Goal: Information Seeking & Learning: Learn about a topic

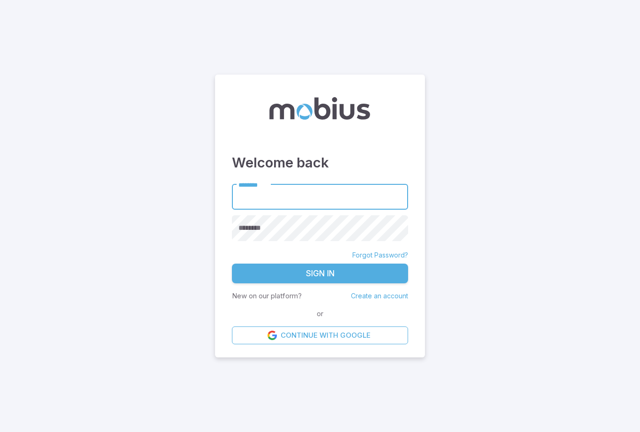
click at [334, 210] on input "********" at bounding box center [320, 197] width 176 height 26
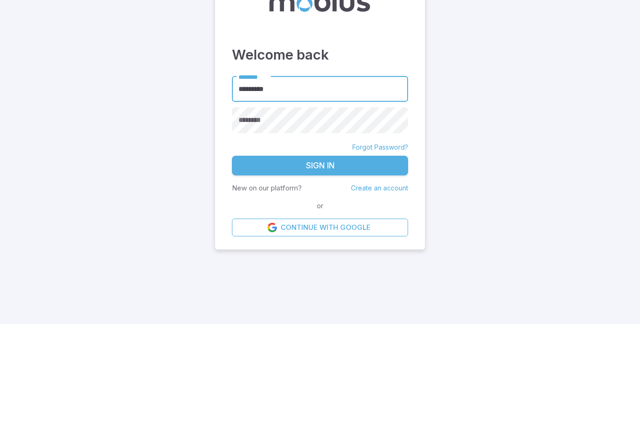
type input "*********"
click at [345, 263] on button "Sign In" at bounding box center [320, 273] width 176 height 20
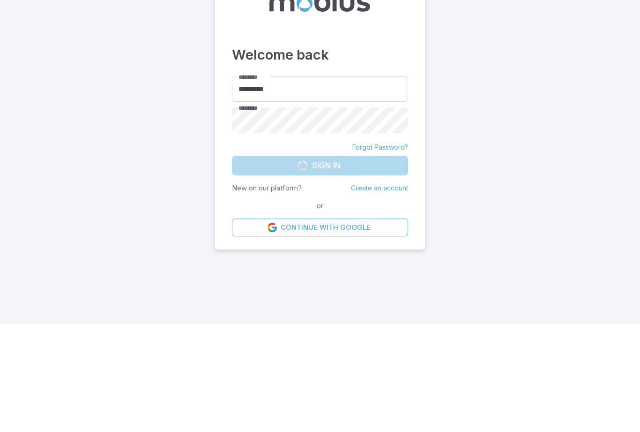
scroll to position [30, 0]
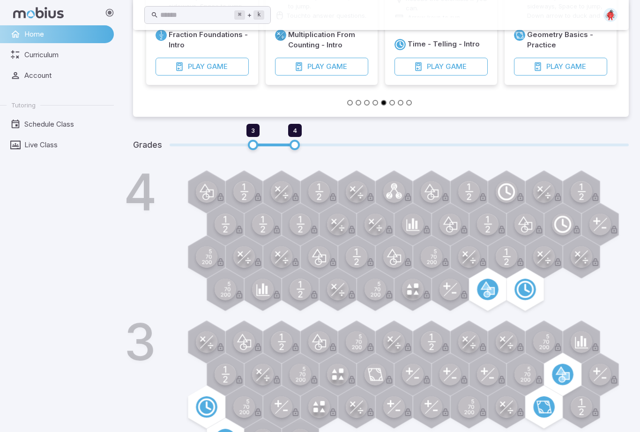
scroll to position [233, 0]
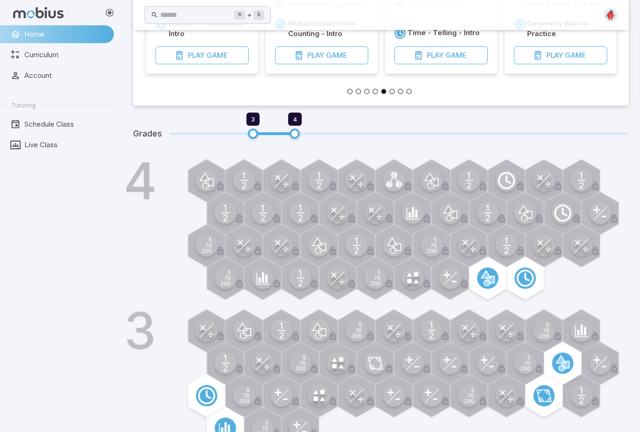
click at [397, 359] on div at bounding box center [412, 363] width 43 height 43
click at [258, 132] on span "3" at bounding box center [253, 133] width 10 height 10
click at [257, 128] on span "3" at bounding box center [253, 133] width 10 height 10
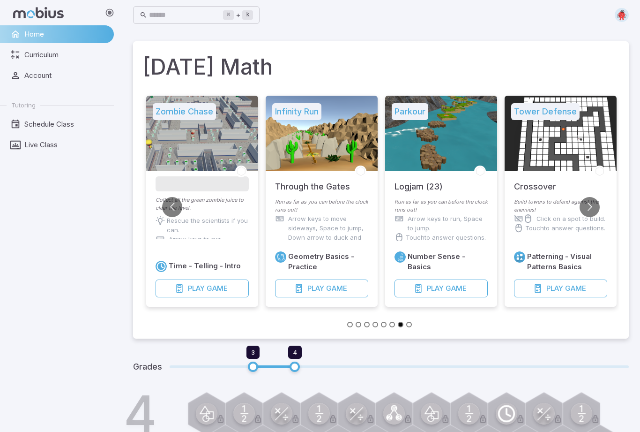
click at [35, 57] on span "Curriculum" at bounding box center [65, 55] width 83 height 10
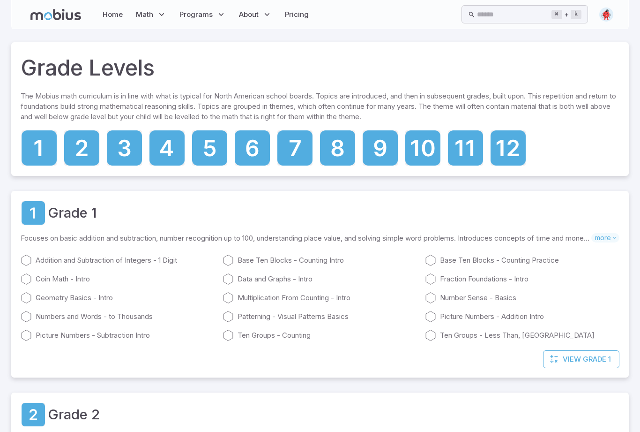
click at [131, 146] on icon at bounding box center [124, 147] width 35 height 35
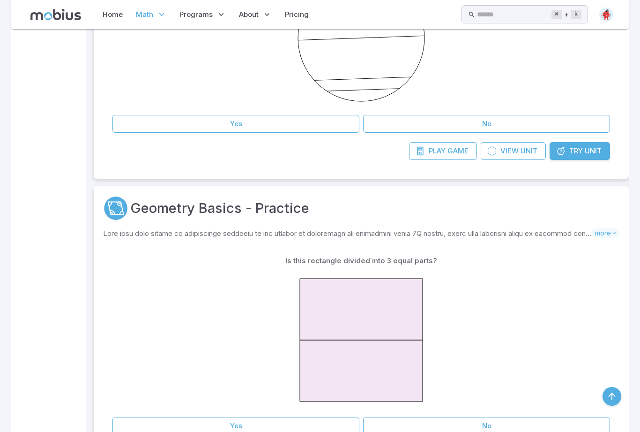
scroll to position [1159, 0]
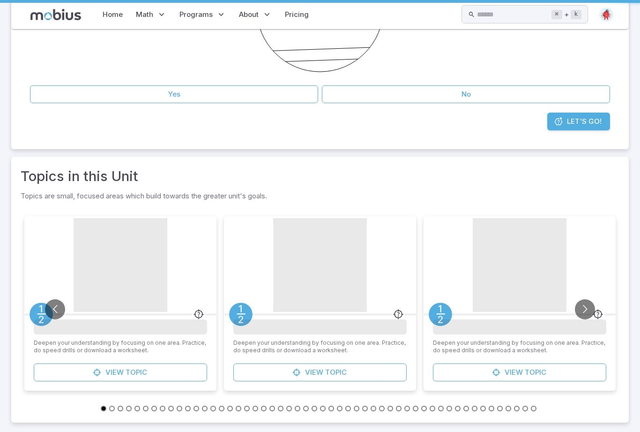
scroll to position [16, 0]
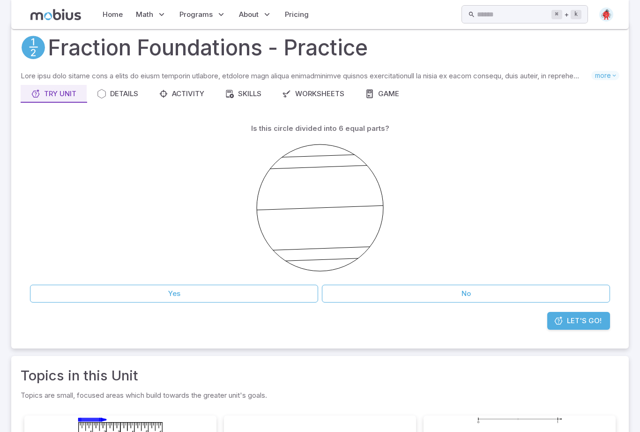
click at [120, 302] on button "Yes" at bounding box center [174, 294] width 288 height 18
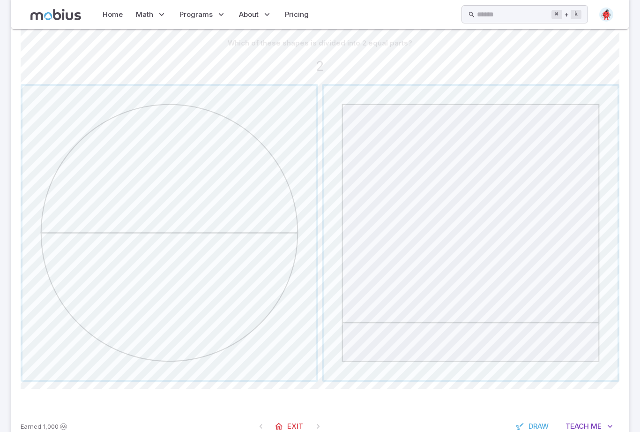
scroll to position [225, 0]
click at [93, 312] on span "button" at bounding box center [170, 233] width 294 height 294
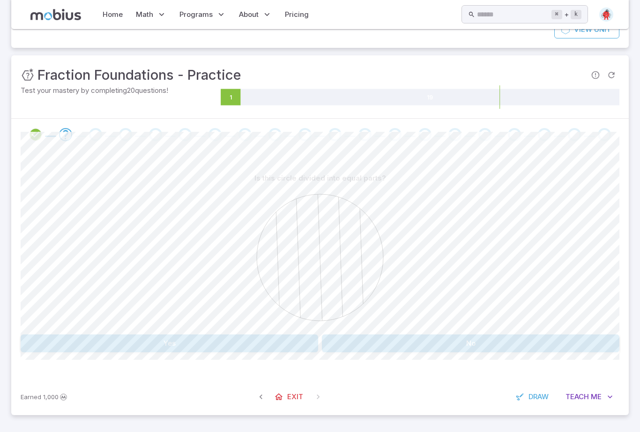
scroll to position [119, 0]
click at [130, 352] on button "Yes" at bounding box center [170, 343] width 298 height 18
click at [143, 352] on button "Yes" at bounding box center [170, 343] width 298 height 18
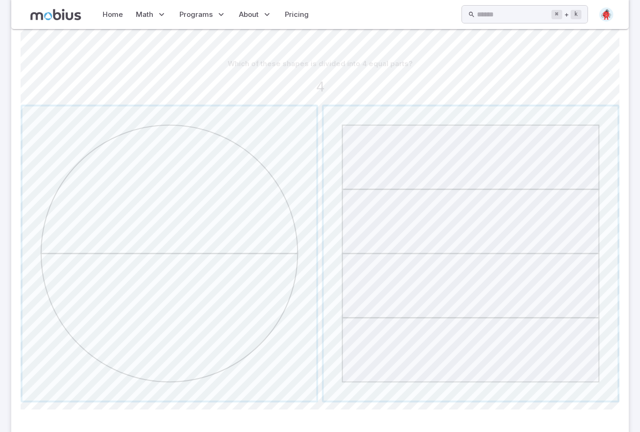
scroll to position [203, 0]
click at [426, 232] on span "button" at bounding box center [471, 255] width 294 height 294
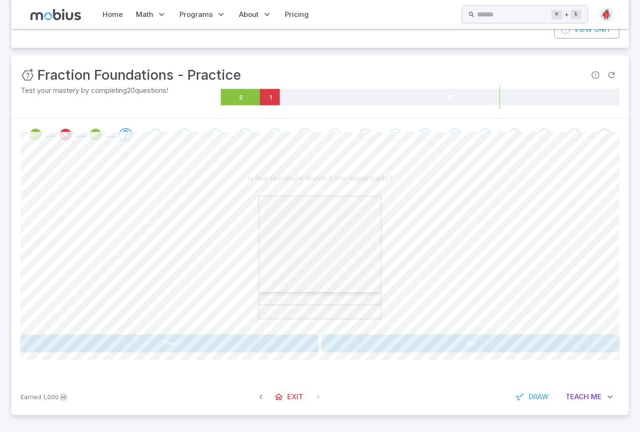
scroll to position [119, 0]
click at [343, 352] on button "No" at bounding box center [471, 343] width 298 height 18
click at [120, 352] on button "6" at bounding box center [94, 343] width 147 height 18
click at [80, 352] on button "Yes" at bounding box center [170, 343] width 298 height 18
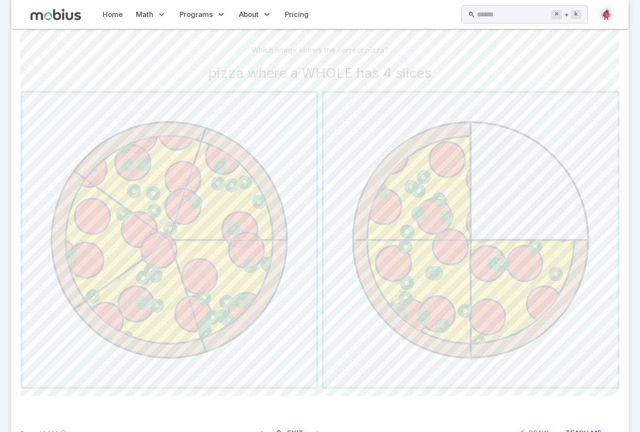
scroll to position [219, 0]
click at [544, 249] on span "button" at bounding box center [471, 238] width 294 height 294
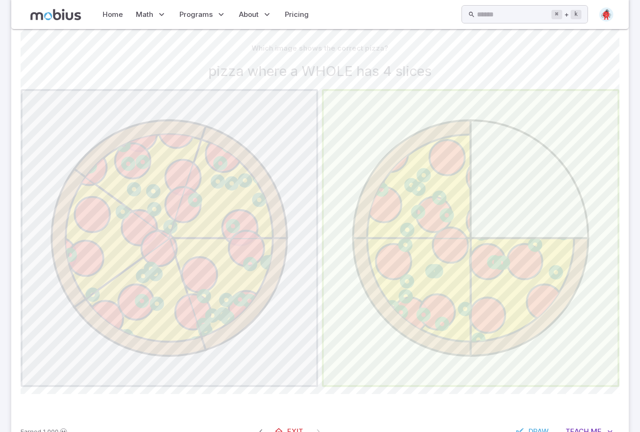
scroll to position [220, 0]
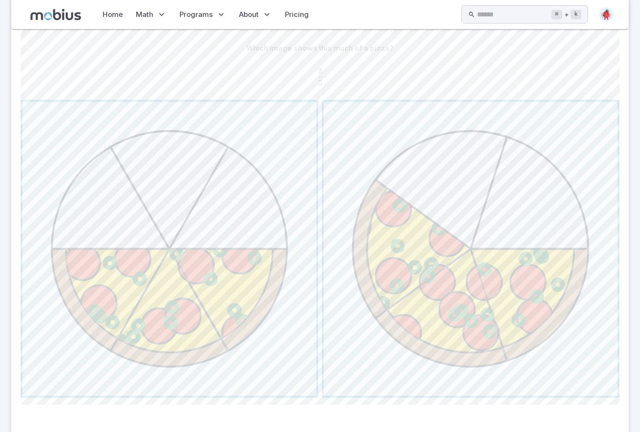
click at [81, 225] on span "button" at bounding box center [170, 249] width 294 height 294
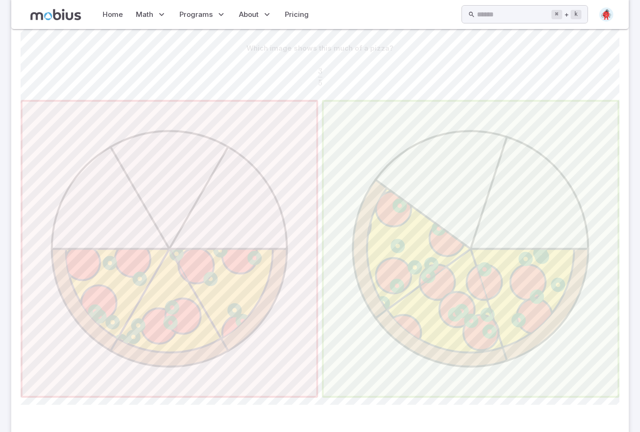
click at [563, 257] on span "button" at bounding box center [471, 249] width 294 height 294
click at [562, 258] on span "button" at bounding box center [471, 249] width 294 height 294
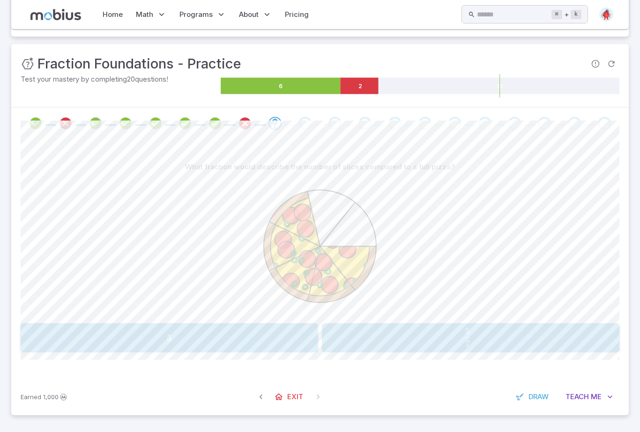
scroll to position [130, 0]
click at [107, 344] on span "5" at bounding box center [169, 338] width 292 height 12
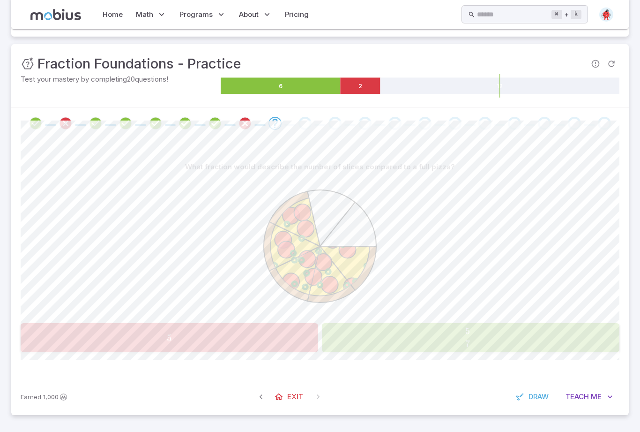
click at [551, 346] on span "7 5 ​" at bounding box center [468, 337] width 274 height 19
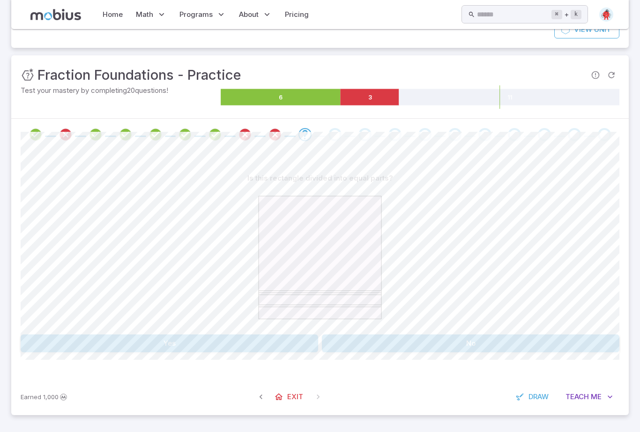
scroll to position [119, 0]
click at [542, 352] on button "No" at bounding box center [471, 343] width 298 height 18
click at [464, 352] on button "2" at bounding box center [395, 343] width 147 height 18
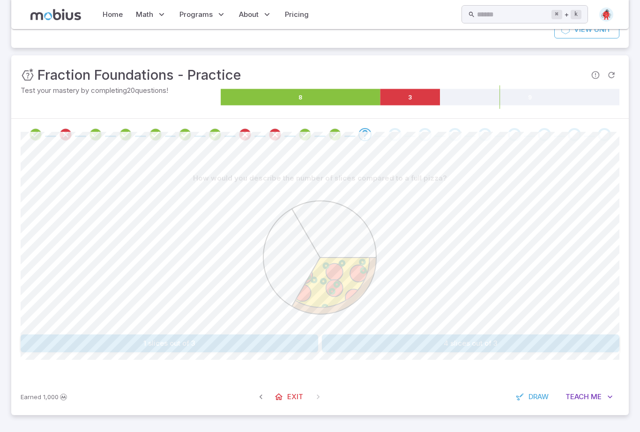
click at [70, 352] on button "1 slices out of 3" at bounding box center [170, 343] width 298 height 18
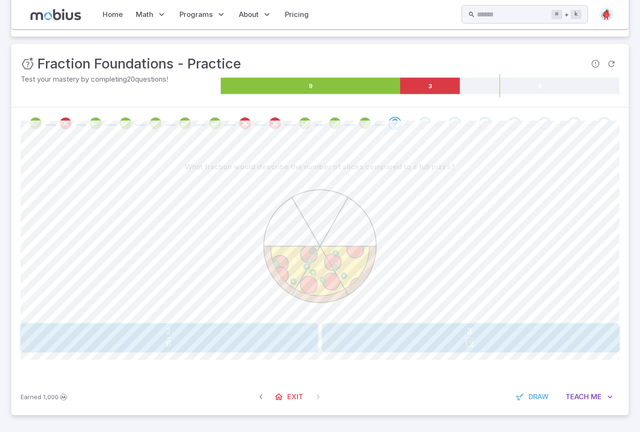
click at [94, 352] on button "3 6 \frac{3}{6} 6 3 ​" at bounding box center [170, 337] width 298 height 29
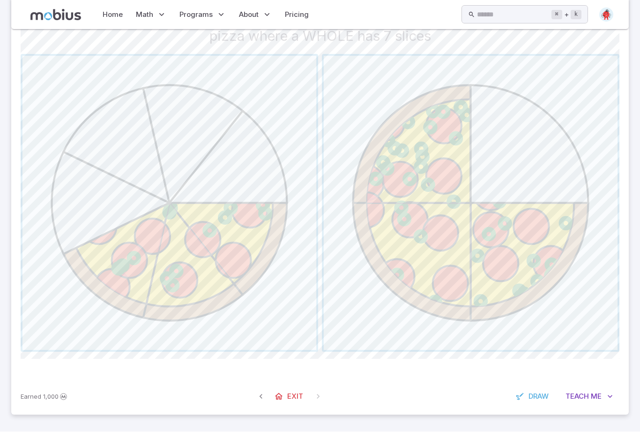
scroll to position [283, 0]
click at [134, 291] on span "button" at bounding box center [170, 203] width 294 height 294
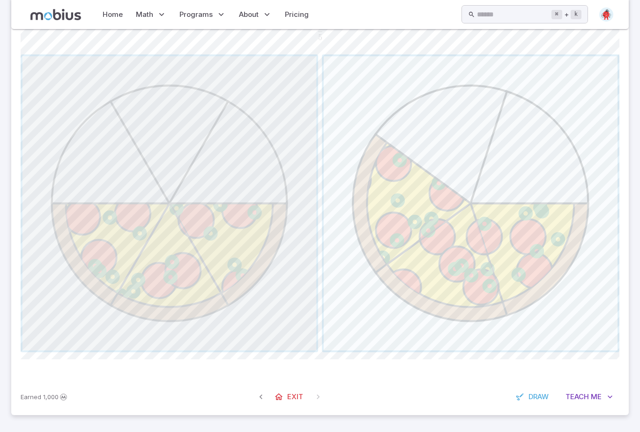
click at [100, 276] on span "button" at bounding box center [170, 203] width 294 height 294
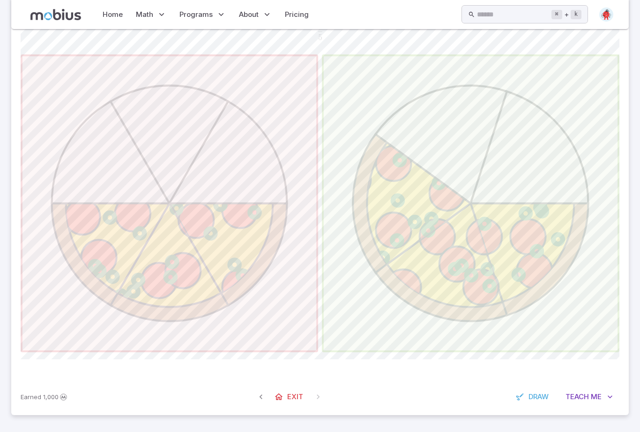
click at [560, 244] on span "button" at bounding box center [471, 203] width 294 height 294
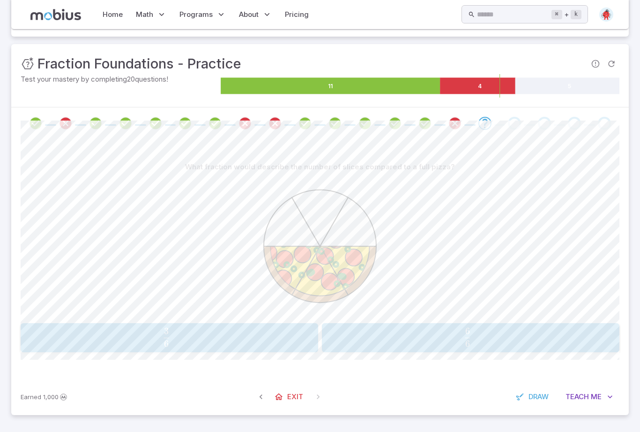
scroll to position [130, 0]
click at [517, 352] on button "6 6 \frac{6}{6} 6 6 ​" at bounding box center [471, 337] width 298 height 29
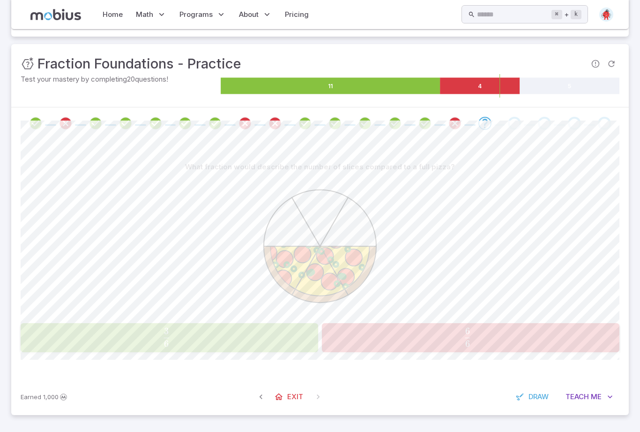
click at [83, 346] on span "6 3 ​" at bounding box center [167, 337] width 274 height 19
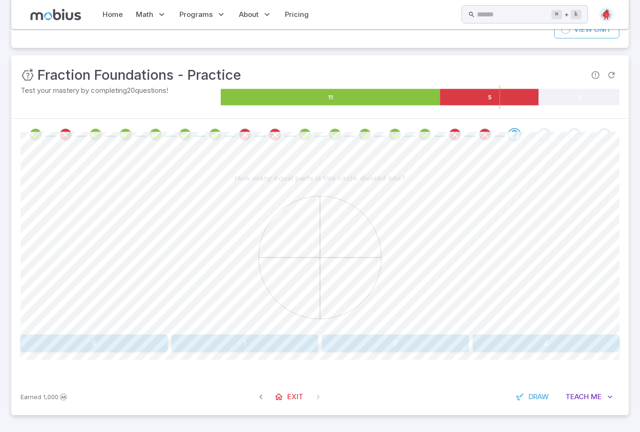
scroll to position [119, 0]
click at [281, 257] on icon at bounding box center [289, 226] width 61 height 61
click at [588, 352] on button "4" at bounding box center [546, 343] width 147 height 18
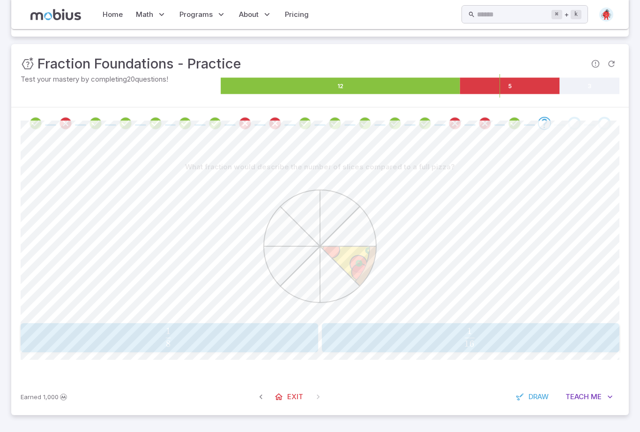
click at [72, 346] on span "8 1 ​" at bounding box center [168, 337] width 271 height 19
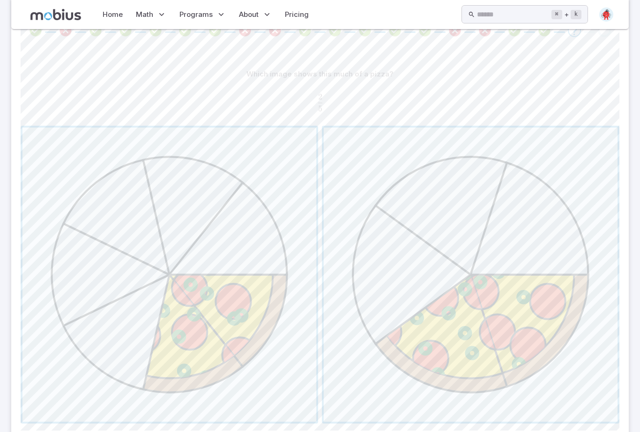
scroll to position [195, 0]
click at [521, 277] on span "button" at bounding box center [471, 274] width 294 height 294
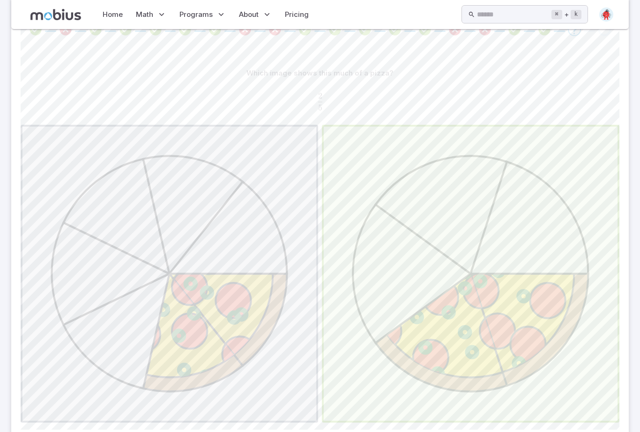
click at [523, 274] on span "button" at bounding box center [471, 274] width 294 height 294
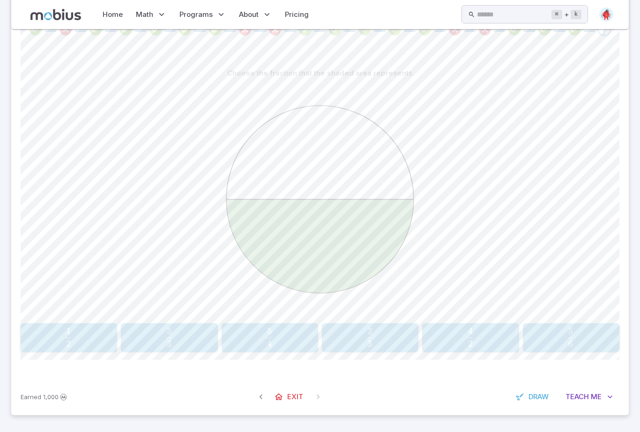
click at [59, 346] on span "2 1 ​" at bounding box center [68, 337] width 84 height 19
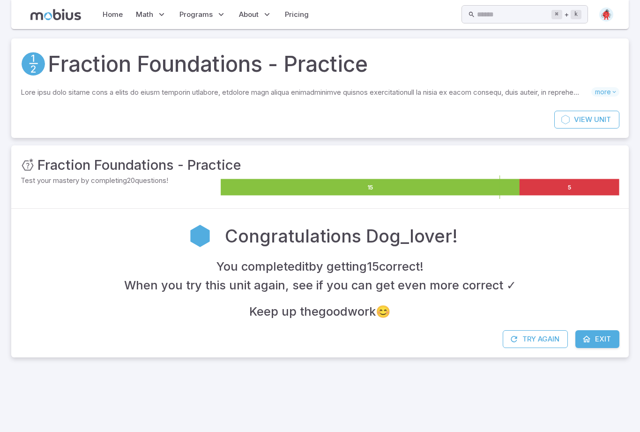
scroll to position [0, 0]
click at [582, 344] on span "Try Another Unit!" at bounding box center [577, 339] width 70 height 10
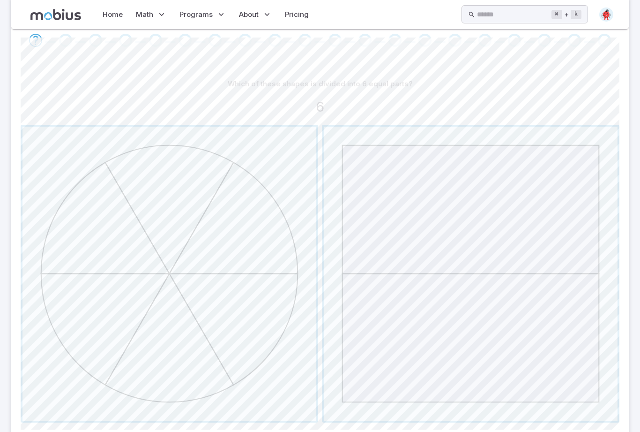
scroll to position [185, 0]
click at [83, 256] on span "button" at bounding box center [170, 273] width 294 height 294
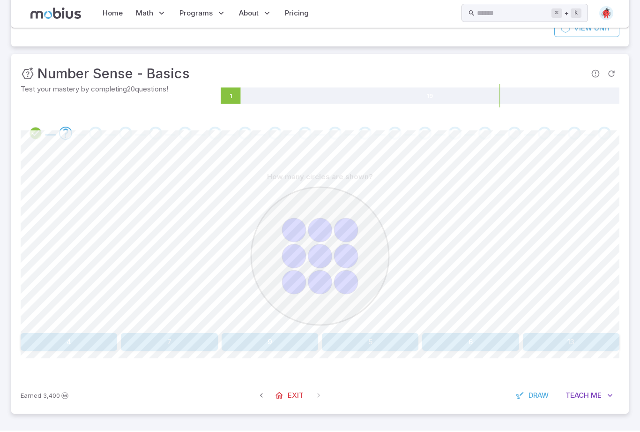
scroll to position [119, 0]
click at [281, 352] on button "9" at bounding box center [270, 343] width 97 height 18
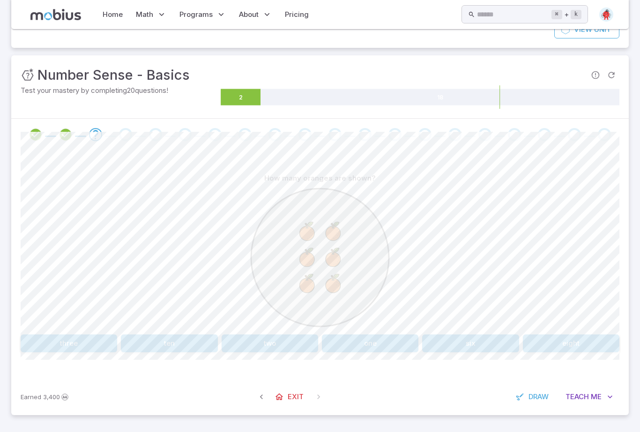
click at [489, 352] on button "six" at bounding box center [470, 343] width 97 height 18
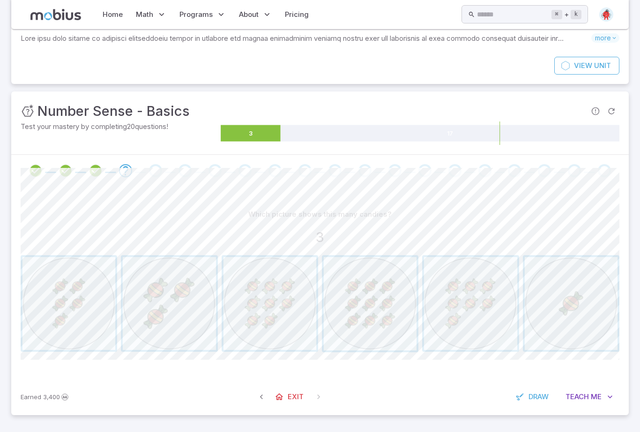
scroll to position [82, 0]
click at [179, 336] on span "button" at bounding box center [169, 303] width 93 height 93
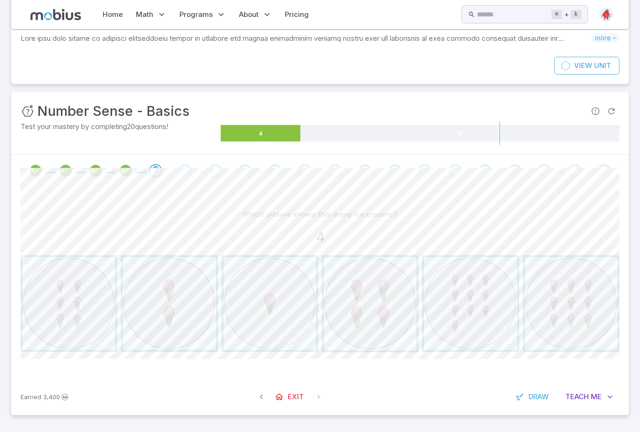
click at [396, 347] on span "button" at bounding box center [370, 303] width 93 height 93
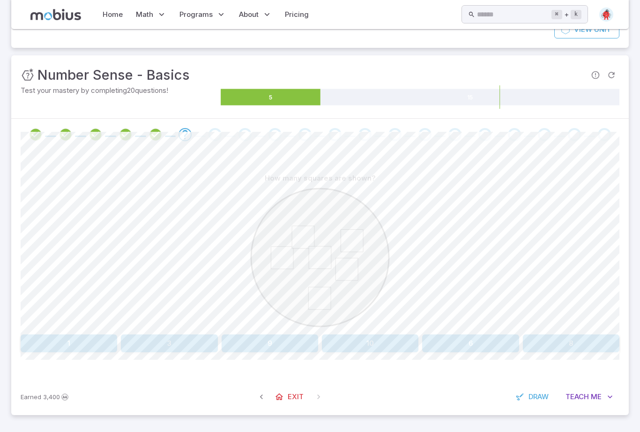
scroll to position [119, 0]
click at [472, 352] on button "6" at bounding box center [470, 343] width 97 height 18
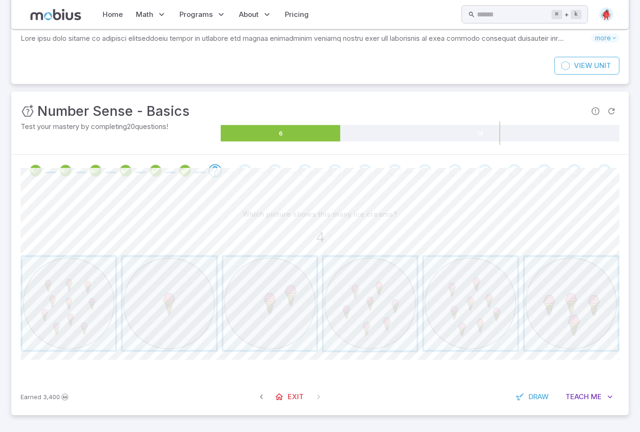
scroll to position [82, 0]
click at [599, 323] on span "button" at bounding box center [571, 303] width 93 height 93
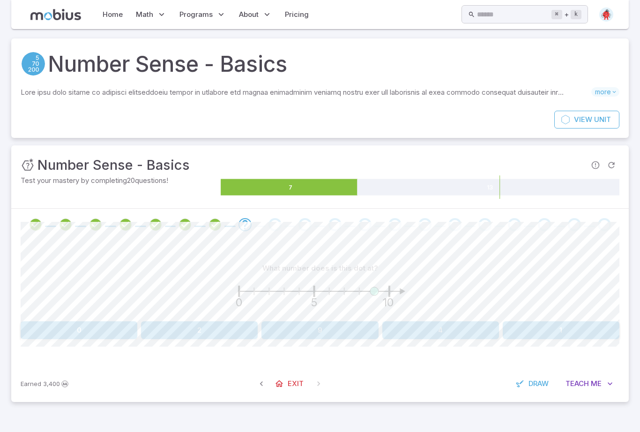
scroll to position [15, 0]
click at [307, 365] on div "What number does is this dot at? 0 5 10 0 2 9 4 1 Canvas actions 100 % Exit zen…" at bounding box center [320, 303] width 599 height 125
click at [324, 339] on button "9" at bounding box center [320, 330] width 117 height 18
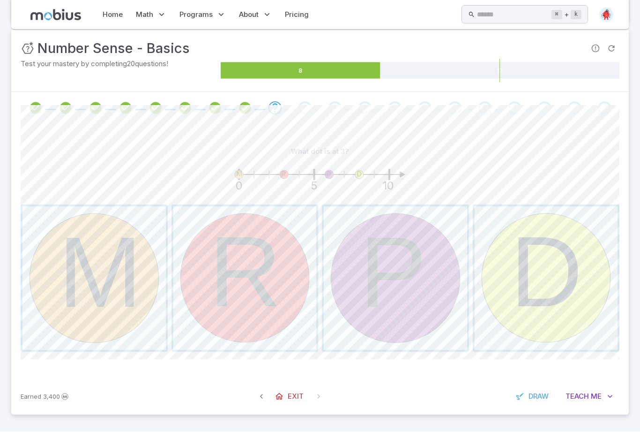
scroll to position [122, 0]
click at [273, 309] on span "button" at bounding box center [244, 278] width 143 height 143
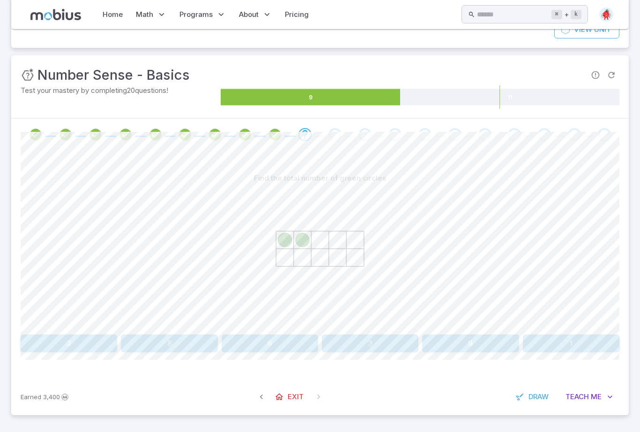
scroll to position [119, 0]
click at [77, 352] on button "2" at bounding box center [69, 343] width 97 height 18
click at [60, 352] on button "1 ten, and 5 ones" at bounding box center [94, 343] width 147 height 18
click at [67, 352] on button "thirteen" at bounding box center [94, 343] width 147 height 18
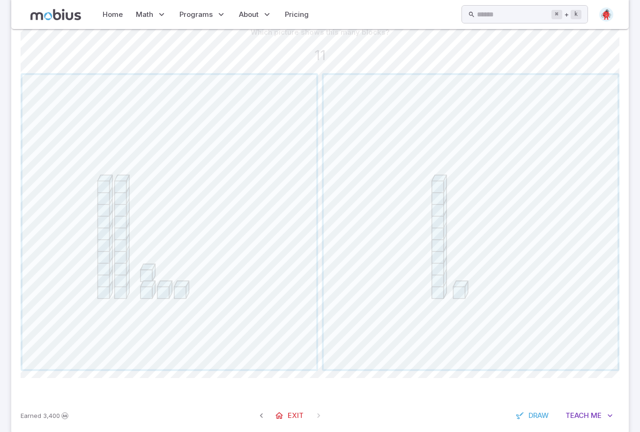
scroll to position [236, 0]
click at [104, 304] on span "button" at bounding box center [170, 222] width 294 height 294
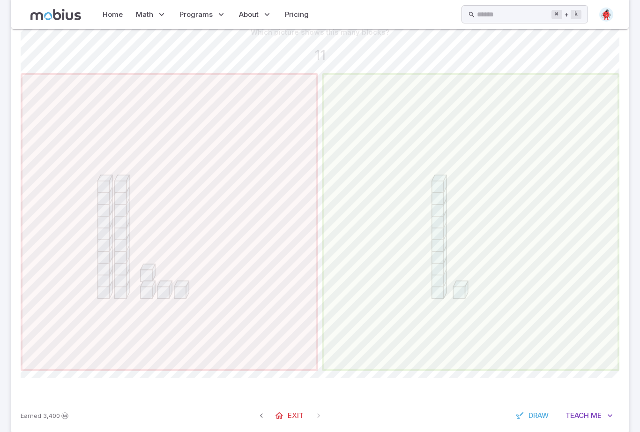
click at [558, 201] on span "button" at bounding box center [471, 222] width 294 height 294
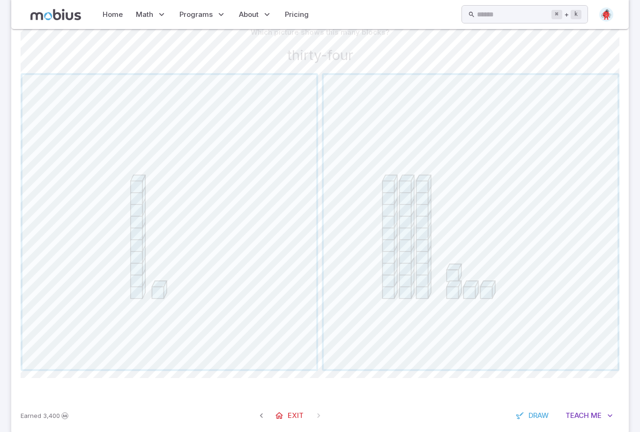
click at [558, 178] on span "button" at bounding box center [471, 222] width 294 height 294
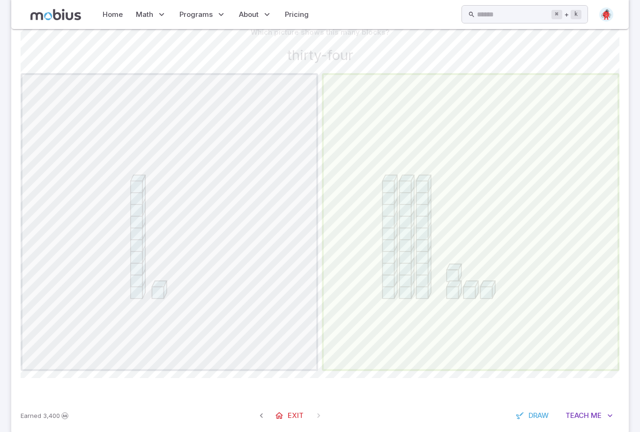
scroll to position [119, 0]
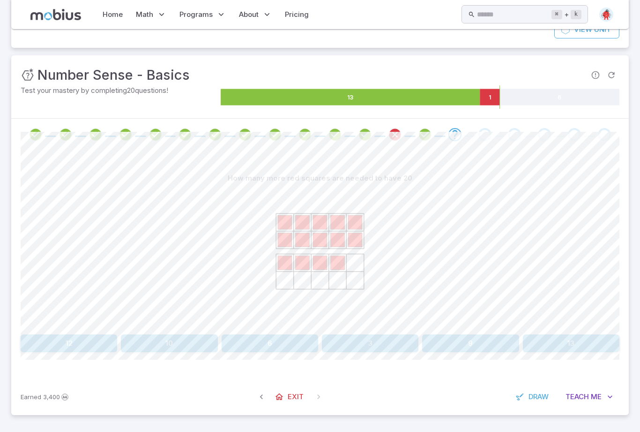
click at [589, 352] on button "13" at bounding box center [571, 343] width 97 height 18
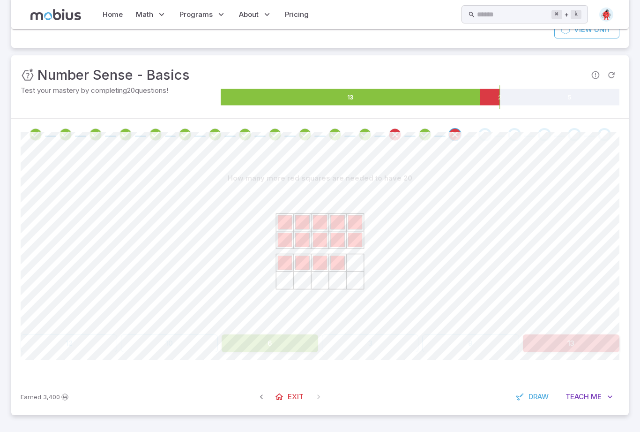
click at [594, 331] on div at bounding box center [320, 258] width 599 height 143
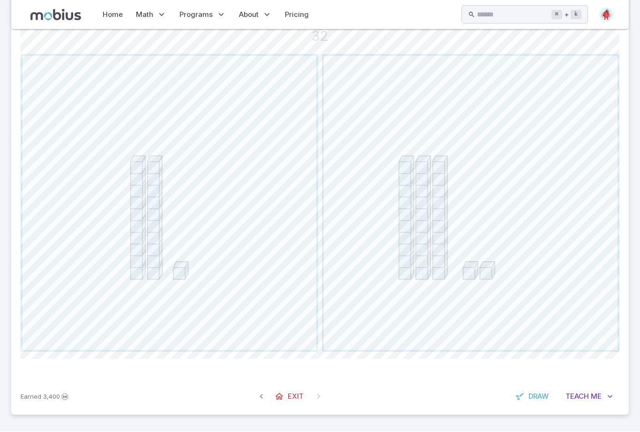
scroll to position [283, 0]
click at [563, 173] on span "button" at bounding box center [471, 203] width 294 height 294
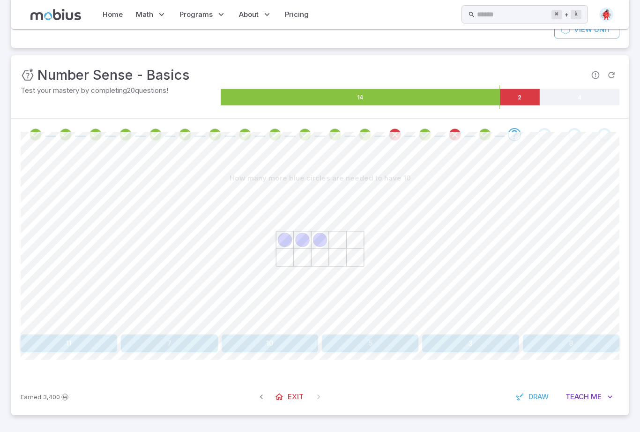
scroll to position [119, 0]
click at [488, 352] on button "3" at bounding box center [470, 343] width 97 height 18
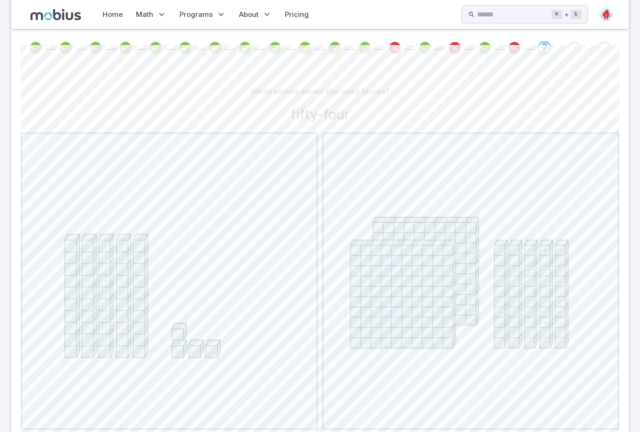
scroll to position [178, 0]
click at [87, 294] on span "button" at bounding box center [170, 280] width 294 height 294
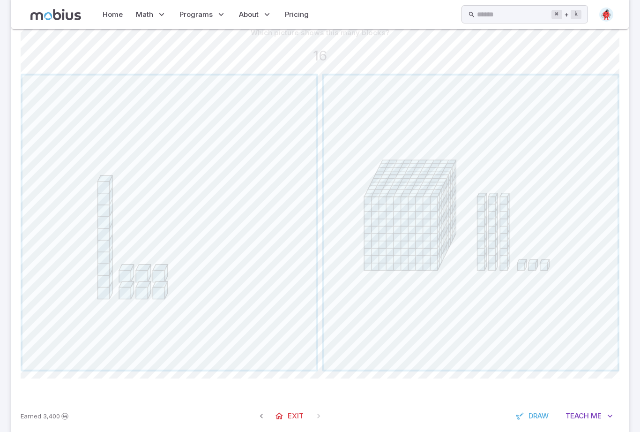
scroll to position [236, 0]
click at [68, 263] on span "button" at bounding box center [170, 222] width 294 height 294
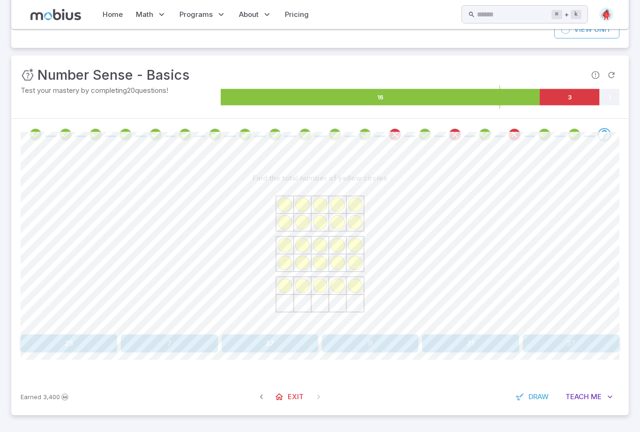
scroll to position [119, 0]
click at [65, 352] on button "25" at bounding box center [69, 343] width 97 height 18
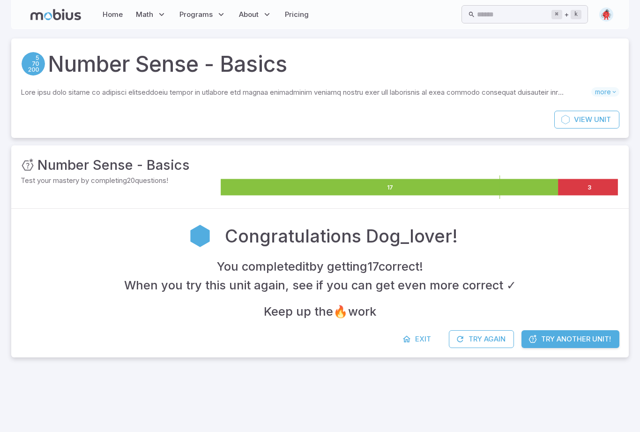
scroll to position [0, 0]
click at [577, 344] on span "Try Another Unit!" at bounding box center [577, 339] width 70 height 10
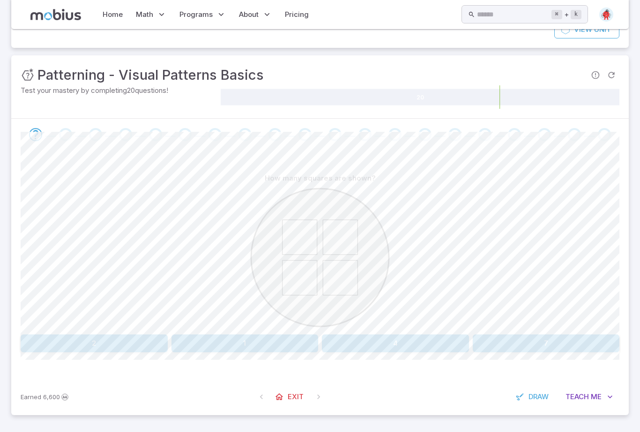
scroll to position [119, 0]
click at [359, 352] on button "4" at bounding box center [395, 343] width 147 height 18
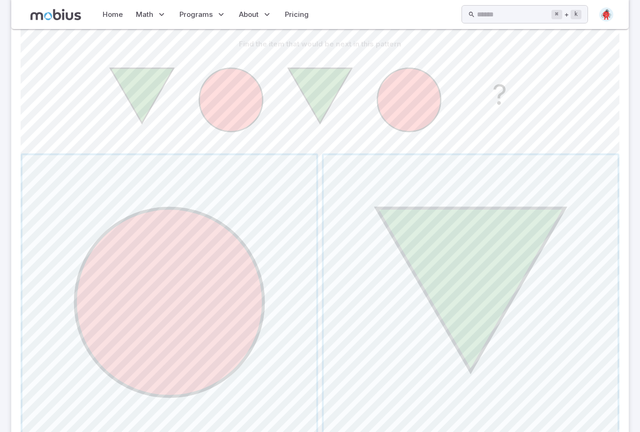
scroll to position [224, 0]
click at [121, 294] on span "button" at bounding box center [170, 302] width 294 height 294
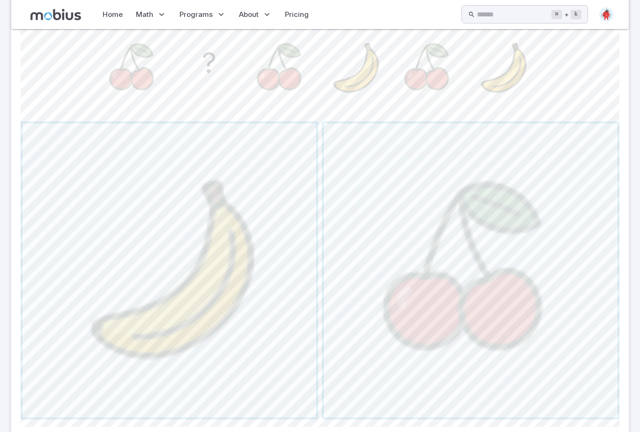
scroll to position [256, 0]
click at [123, 320] on span "button" at bounding box center [170, 270] width 294 height 294
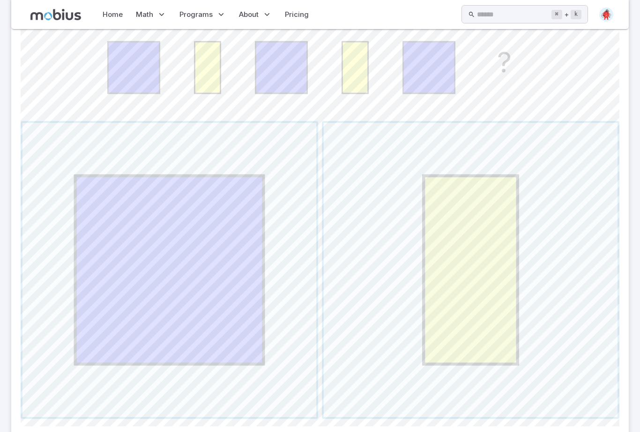
click at [520, 297] on span "button" at bounding box center [471, 270] width 294 height 294
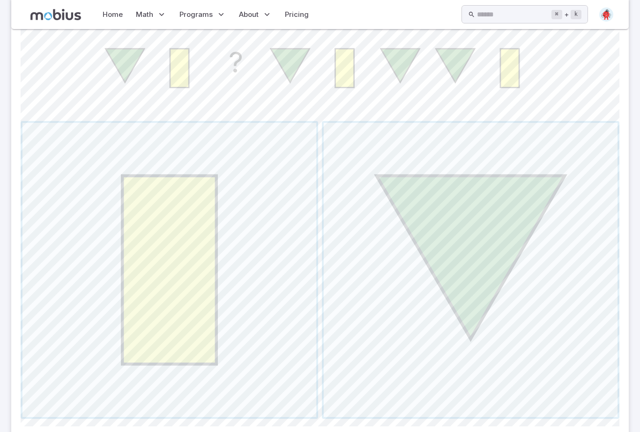
click at [522, 289] on span "button" at bounding box center [471, 270] width 294 height 294
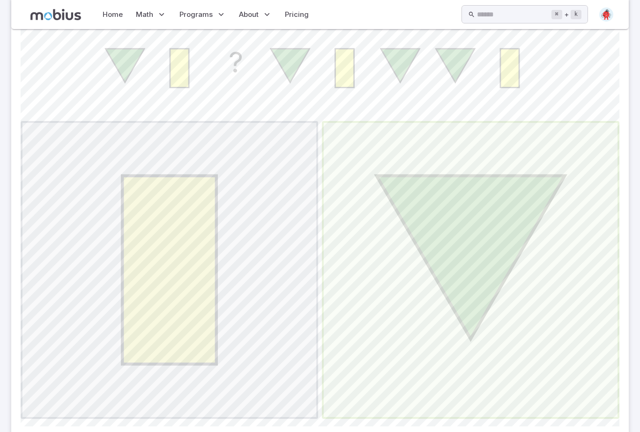
scroll to position [251, 0]
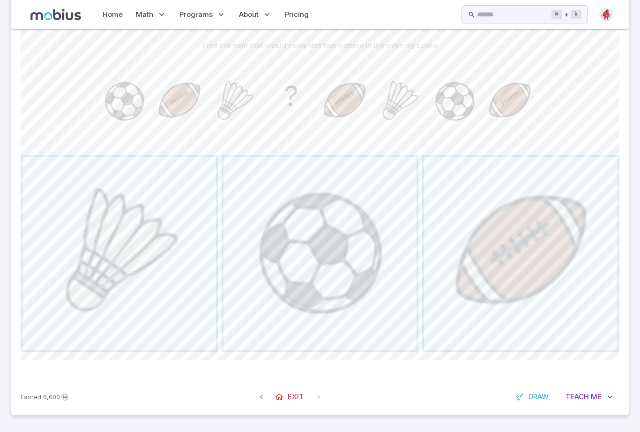
click at [369, 346] on span "button" at bounding box center [321, 254] width 194 height 194
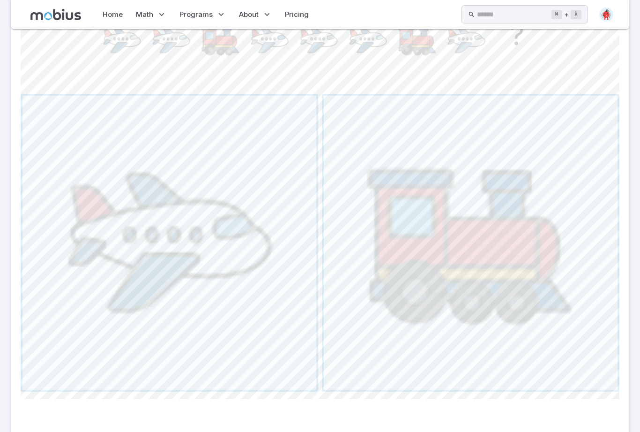
scroll to position [284, 0]
click at [568, 224] on span "button" at bounding box center [471, 243] width 294 height 294
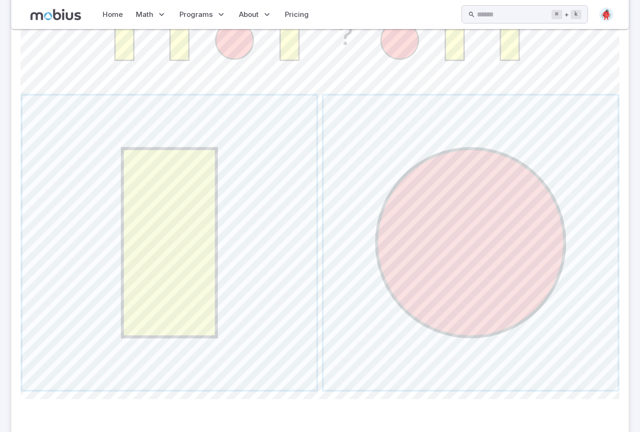
click at [559, 261] on span "button" at bounding box center [471, 243] width 294 height 294
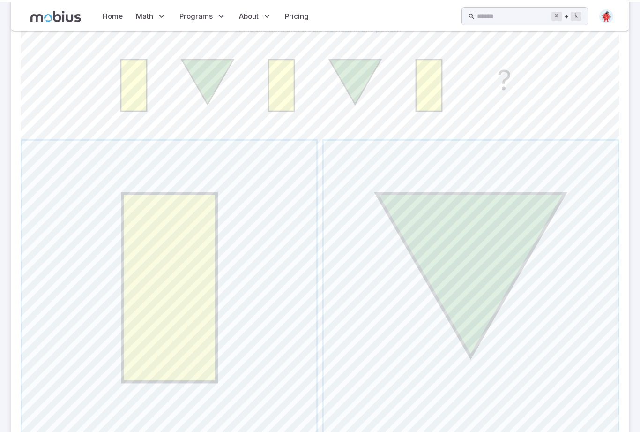
scroll to position [238, 0]
click at [568, 250] on span "button" at bounding box center [471, 288] width 294 height 294
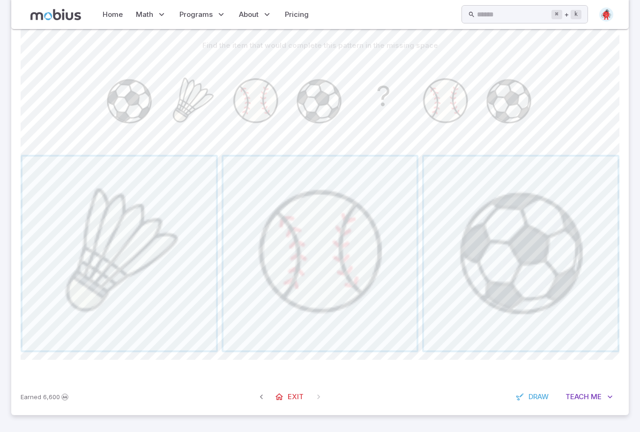
click at [74, 266] on span "button" at bounding box center [120, 254] width 194 height 194
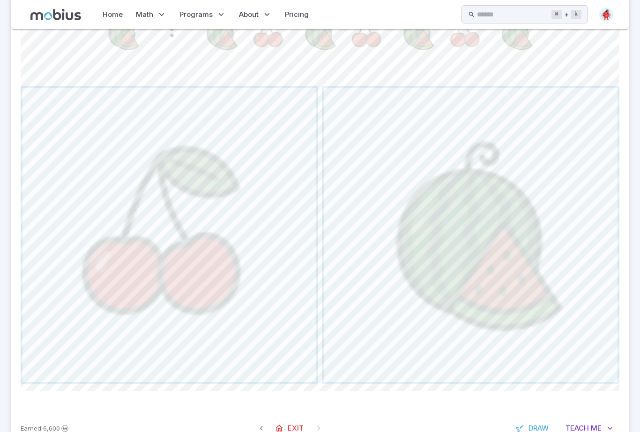
scroll to position [292, 0]
click at [79, 265] on span "button" at bounding box center [170, 234] width 294 height 294
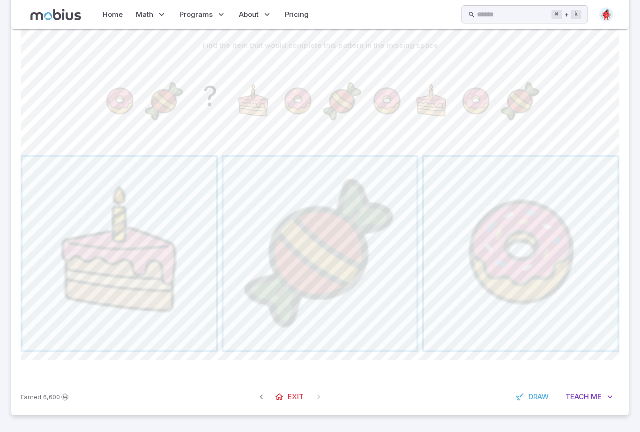
scroll to position [251, 0]
click at [561, 247] on span "button" at bounding box center [521, 254] width 194 height 194
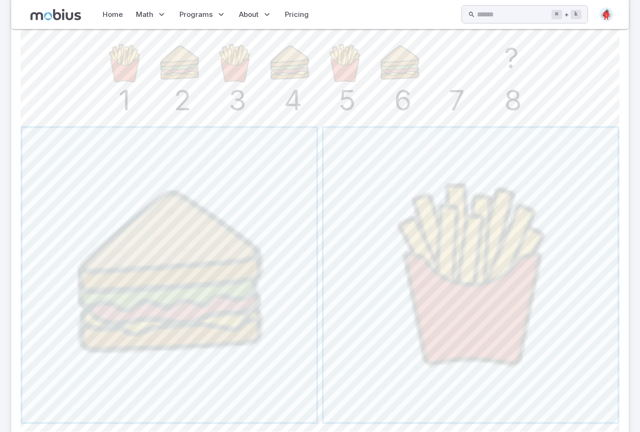
click at [565, 243] on span "button" at bounding box center [471, 275] width 294 height 294
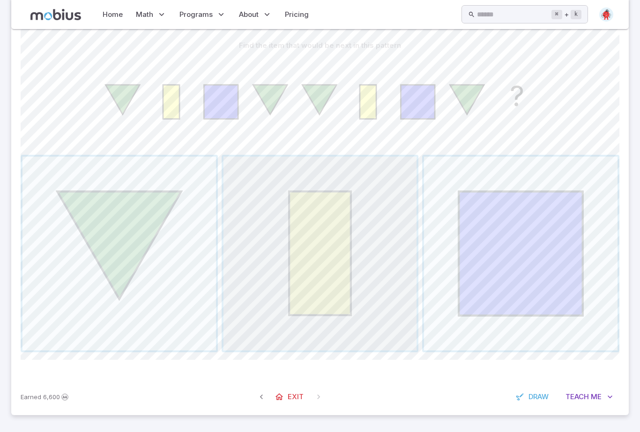
click at [360, 350] on span "button" at bounding box center [321, 254] width 194 height 194
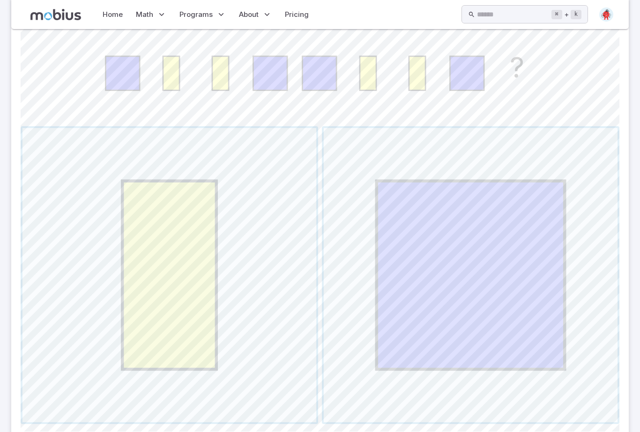
click at [516, 318] on span "button" at bounding box center [471, 275] width 294 height 294
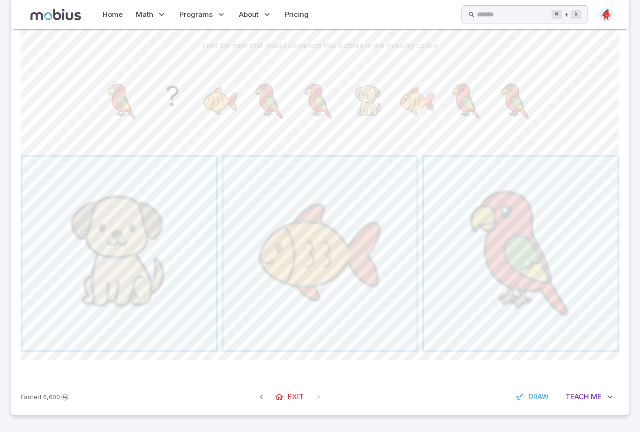
click at [76, 271] on span "button" at bounding box center [120, 254] width 194 height 194
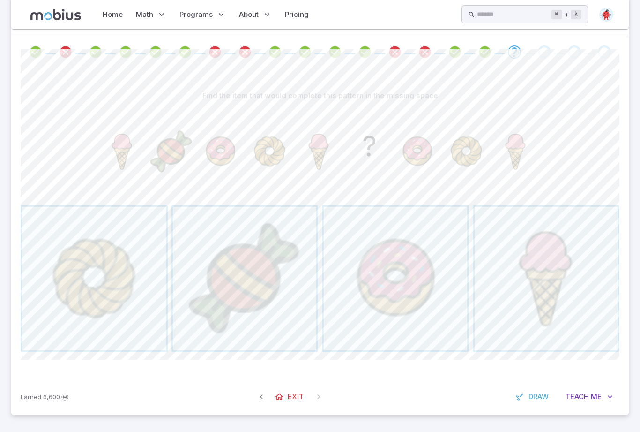
scroll to position [201, 0]
click at [263, 303] on span "button" at bounding box center [244, 278] width 143 height 143
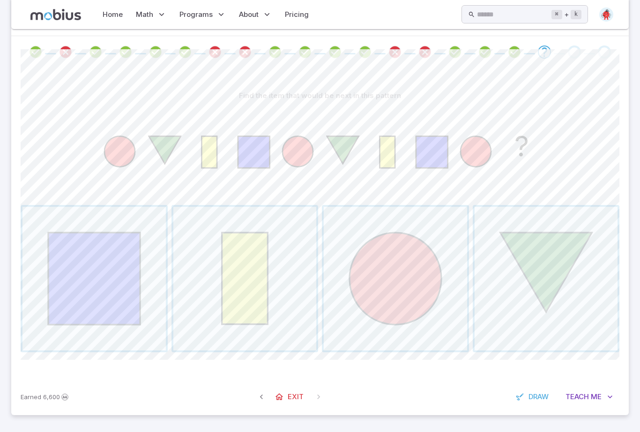
click at [572, 278] on span "button" at bounding box center [546, 278] width 143 height 143
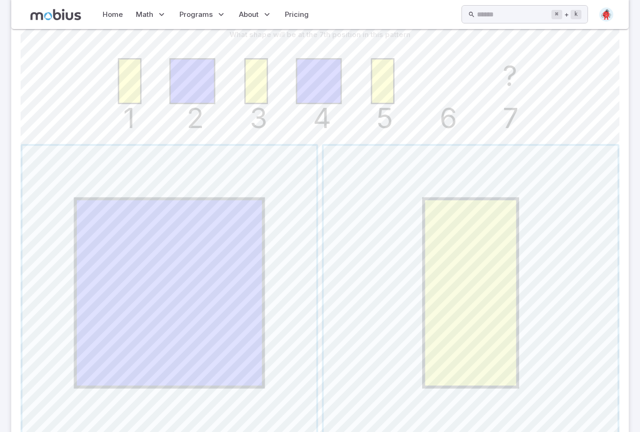
scroll to position [234, 0]
click at [512, 292] on span "button" at bounding box center [471, 292] width 294 height 294
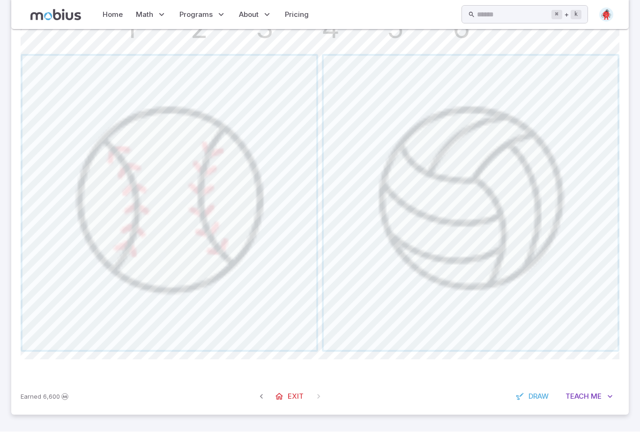
scroll to position [325, 0]
click at [568, 181] on span "button" at bounding box center [471, 203] width 294 height 294
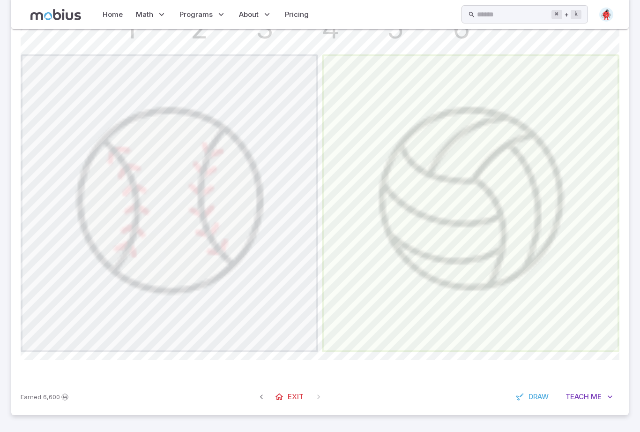
scroll to position [0, 0]
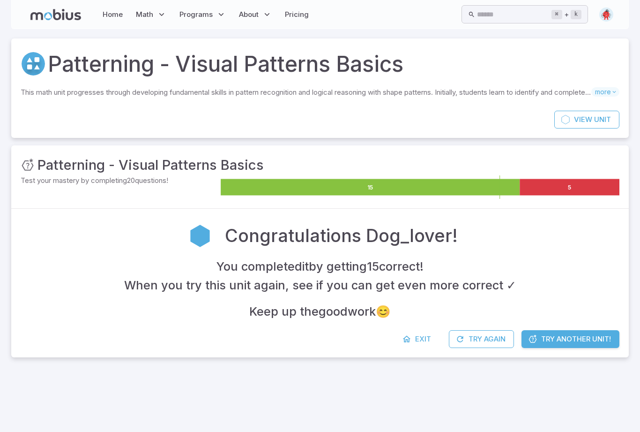
click at [420, 344] on span "Exit" at bounding box center [423, 339] width 16 height 10
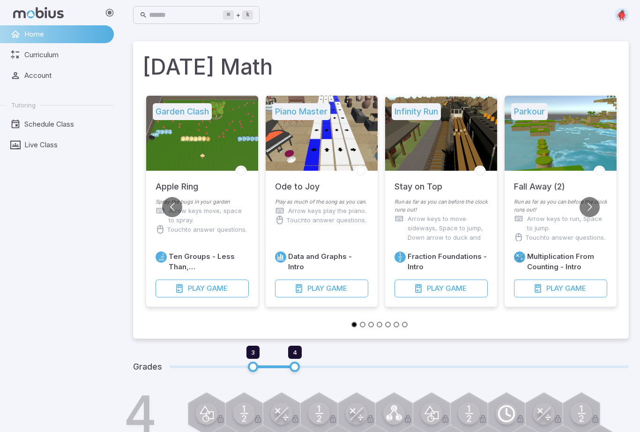
click at [30, 50] on span "Curriculum" at bounding box center [65, 55] width 83 height 10
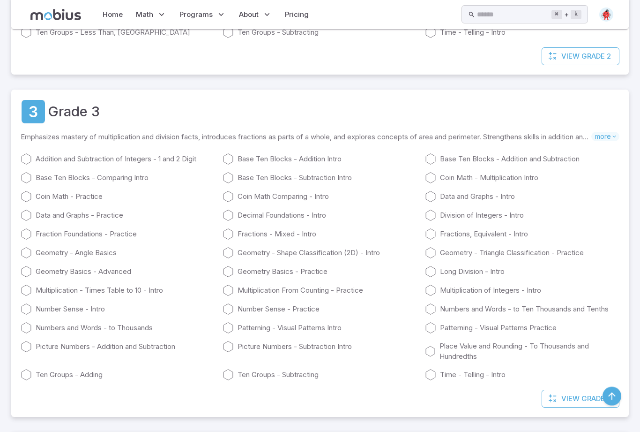
scroll to position [598, 0]
click at [435, 372] on icon at bounding box center [430, 374] width 11 height 11
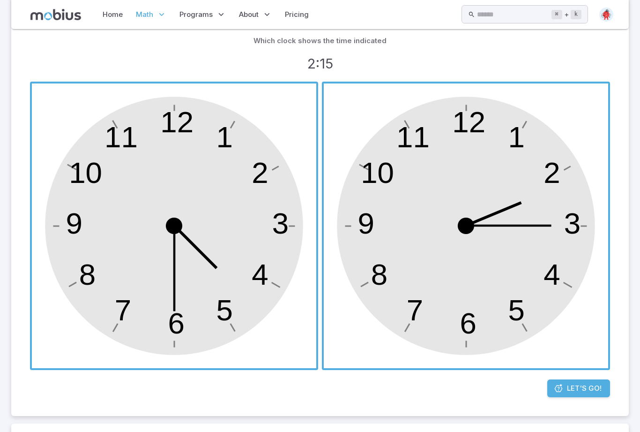
scroll to position [120, 0]
click at [562, 255] on span "button" at bounding box center [466, 225] width 285 height 285
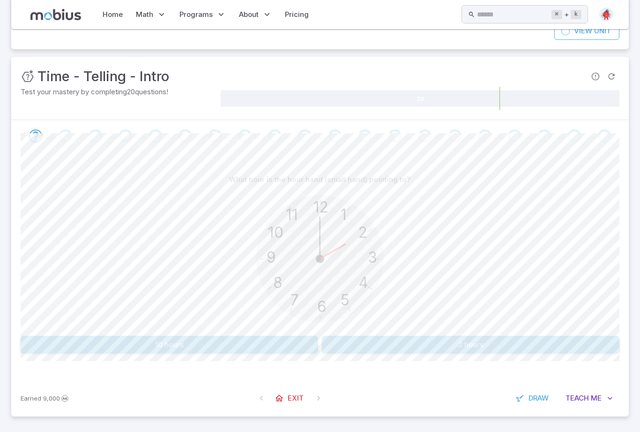
scroll to position [89, 0]
click at [568, 354] on button "2 hours" at bounding box center [471, 345] width 298 height 18
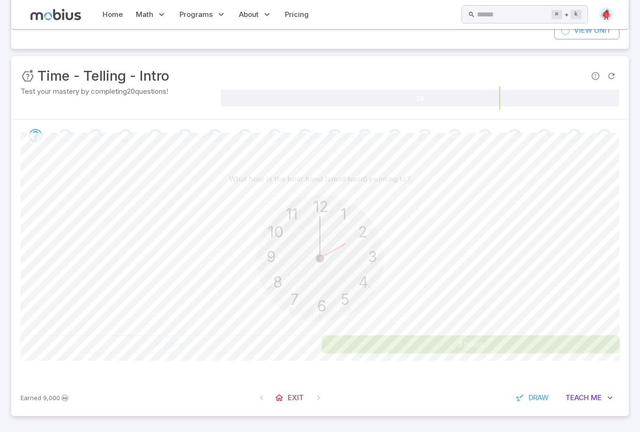
scroll to position [89, 0]
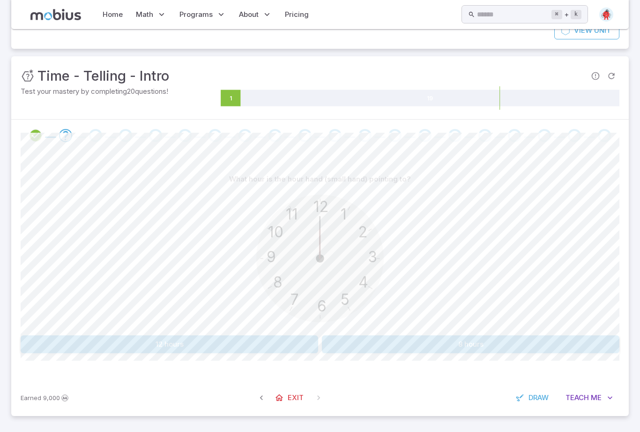
click at [62, 353] on button "12 hours" at bounding box center [170, 344] width 298 height 18
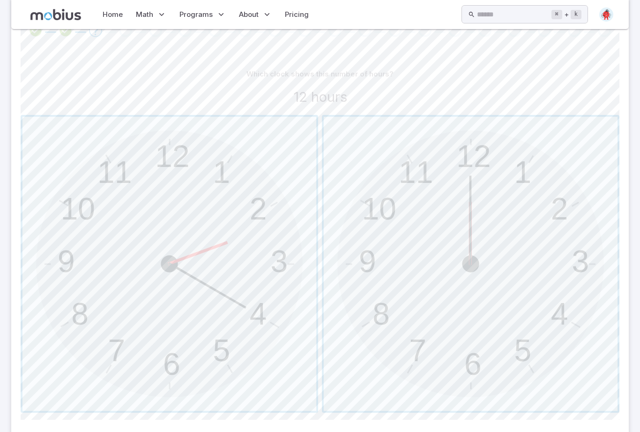
scroll to position [198, 0]
click at [572, 311] on span "button" at bounding box center [471, 260] width 294 height 294
click at [563, 316] on span "button" at bounding box center [471, 260] width 294 height 294
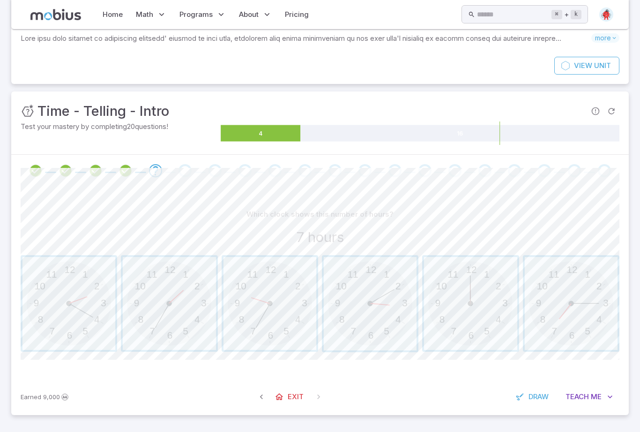
scroll to position [82, 0]
click at [46, 344] on span "button" at bounding box center [69, 303] width 93 height 93
click at [589, 310] on span "button" at bounding box center [571, 303] width 93 height 93
click at [589, 314] on span "button" at bounding box center [571, 303] width 93 height 93
click at [600, 311] on span "button" at bounding box center [571, 303] width 93 height 93
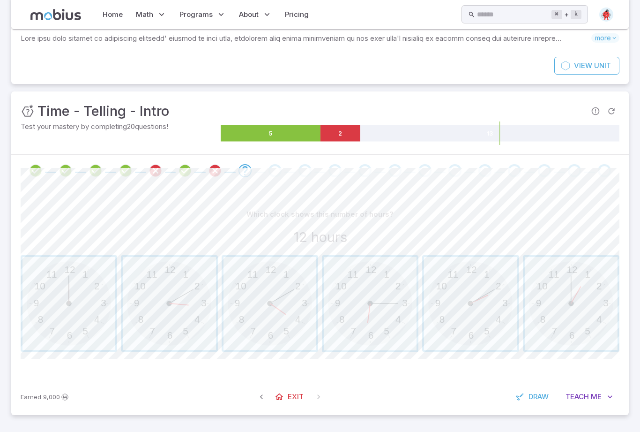
click at [604, 350] on span "button" at bounding box center [571, 303] width 93 height 93
click at [606, 350] on span "button" at bounding box center [571, 303] width 93 height 93
click at [607, 350] on span "button" at bounding box center [571, 303] width 93 height 93
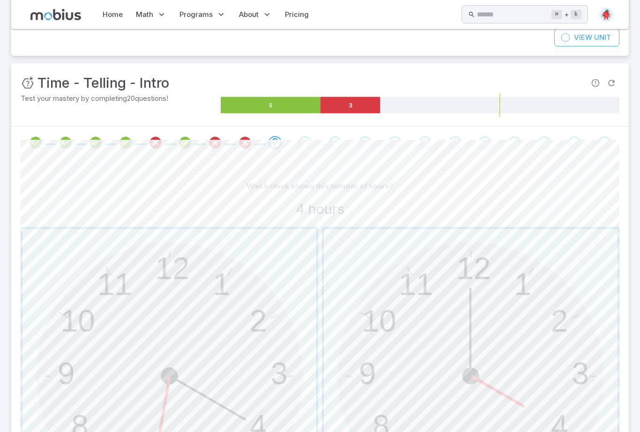
click at [604, 349] on span "button" at bounding box center [471, 376] width 294 height 294
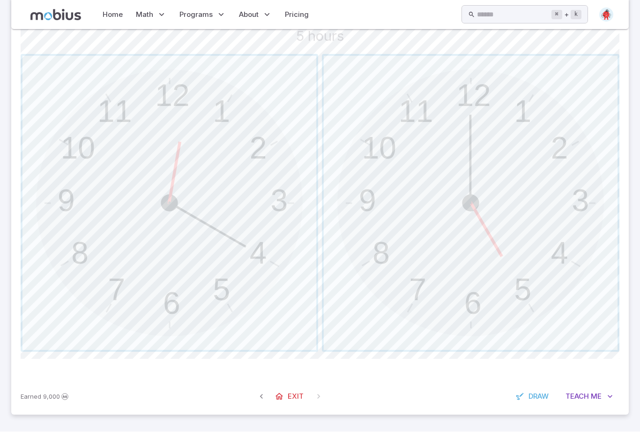
scroll to position [275, 0]
click at [580, 317] on span "button" at bounding box center [471, 203] width 294 height 294
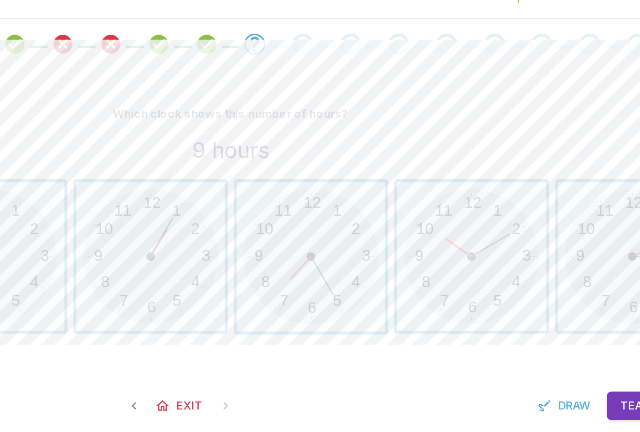
scroll to position [112, 0]
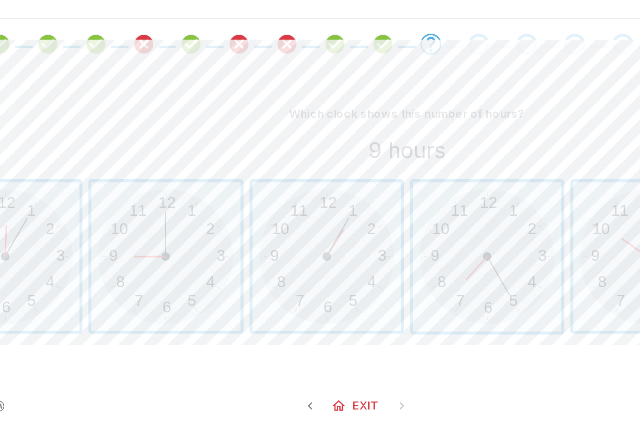
click at [123, 257] on span "button" at bounding box center [169, 303] width 93 height 93
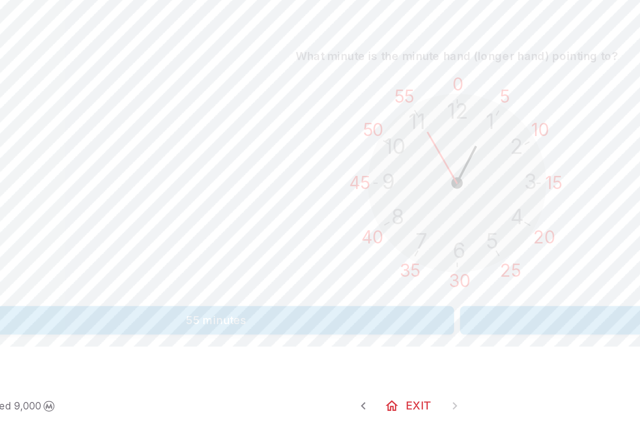
click at [322, 334] on button "15 minutes" at bounding box center [471, 343] width 298 height 18
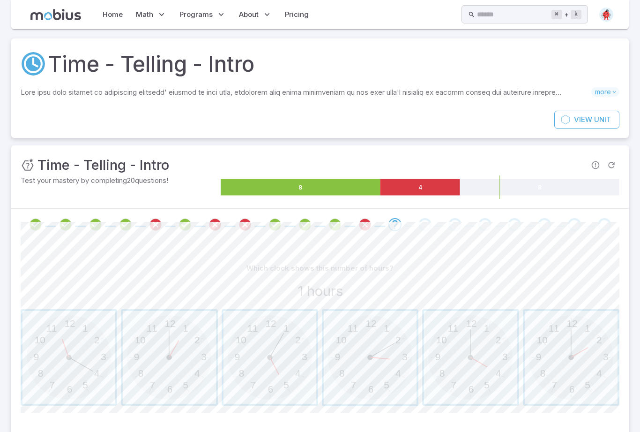
scroll to position [82, 0]
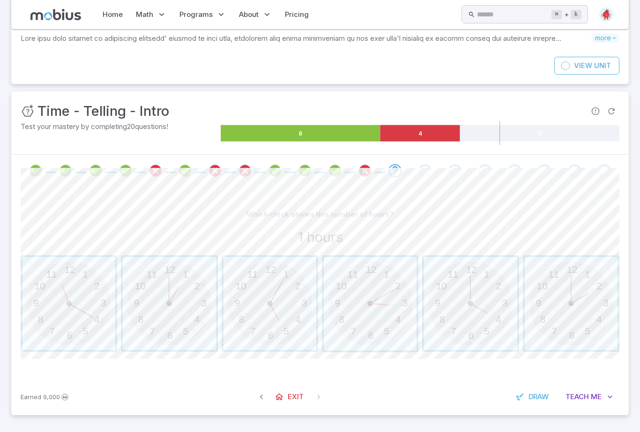
click at [146, 313] on span "button" at bounding box center [169, 303] width 93 height 93
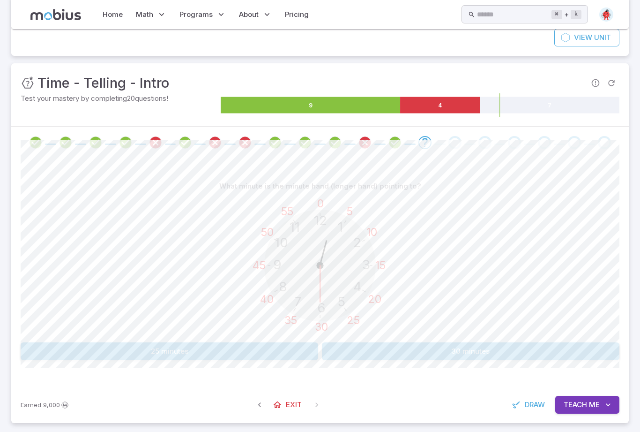
click at [575, 360] on button "30 minutes" at bounding box center [471, 351] width 298 height 18
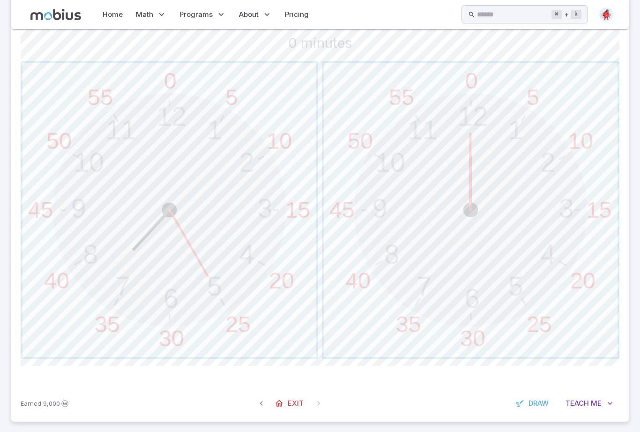
scroll to position [248, 0]
click at [553, 269] on span "button" at bounding box center [471, 210] width 294 height 294
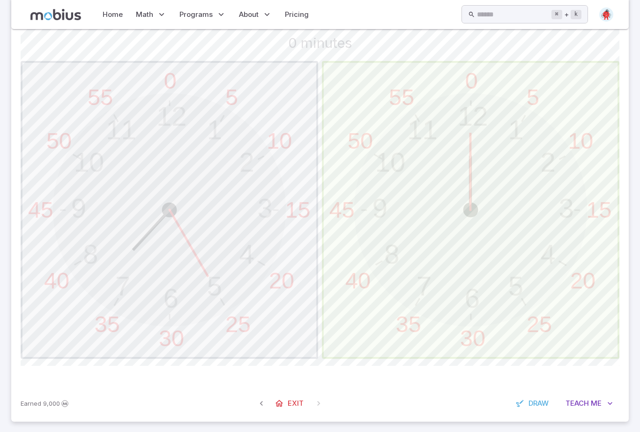
scroll to position [248, 0]
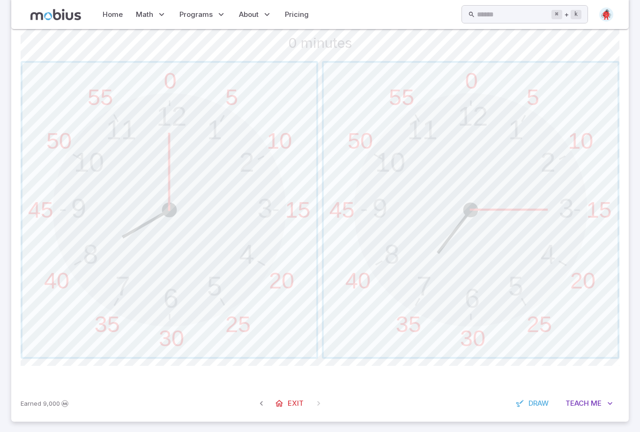
click at [568, 251] on span "button" at bounding box center [471, 210] width 294 height 294
click at [83, 245] on span "button" at bounding box center [170, 210] width 294 height 294
click at [87, 249] on span "button" at bounding box center [170, 210] width 294 height 294
click at [80, 248] on span "button" at bounding box center [170, 210] width 294 height 294
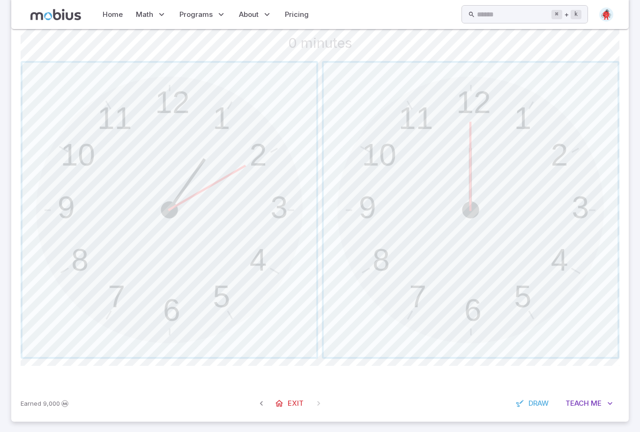
click at [572, 245] on span "button" at bounding box center [471, 210] width 294 height 294
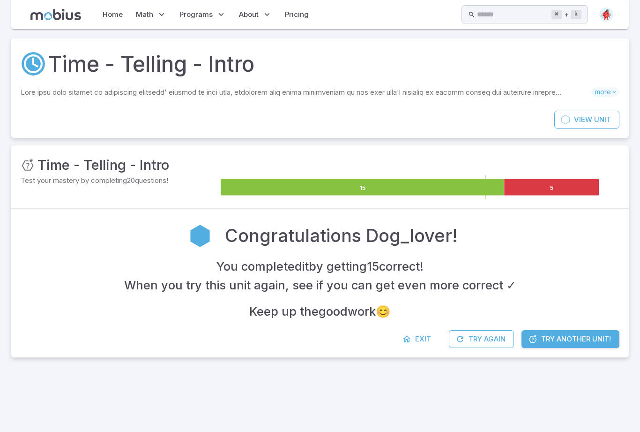
scroll to position [0, 0]
